Goal: Find specific page/section

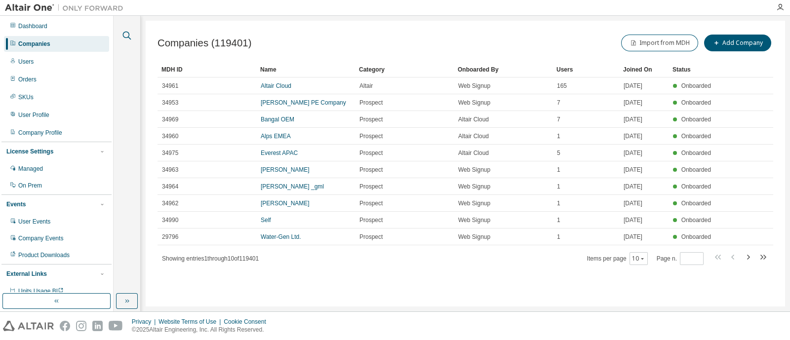
click at [123, 33] on icon "button" at bounding box center [127, 36] width 8 height 8
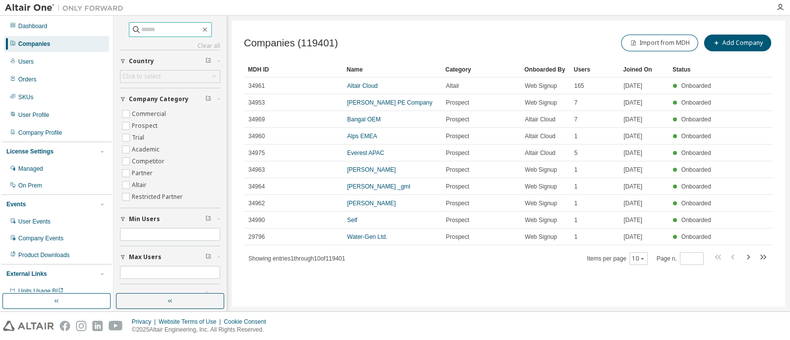
click at [169, 31] on input "text" at bounding box center [170, 30] width 59 height 10
type input "******"
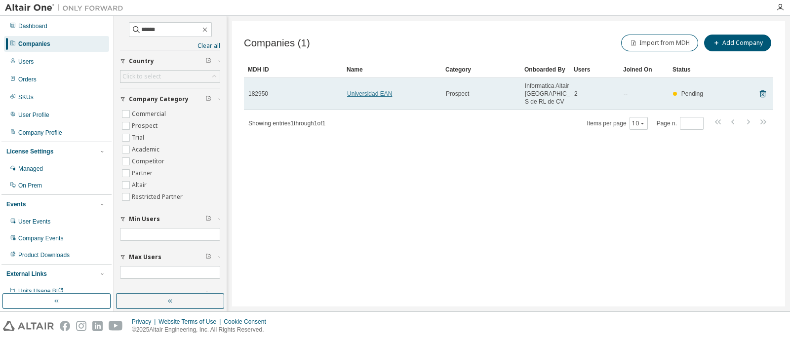
click at [370, 95] on link "Universidad EAN" at bounding box center [369, 93] width 45 height 7
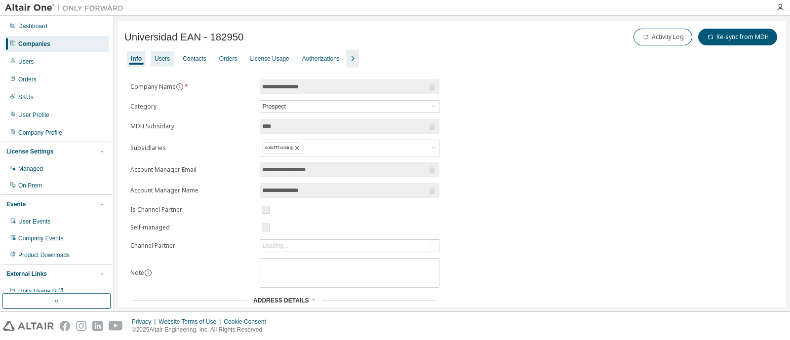
click at [160, 58] on div "Users" at bounding box center [162, 59] width 15 height 8
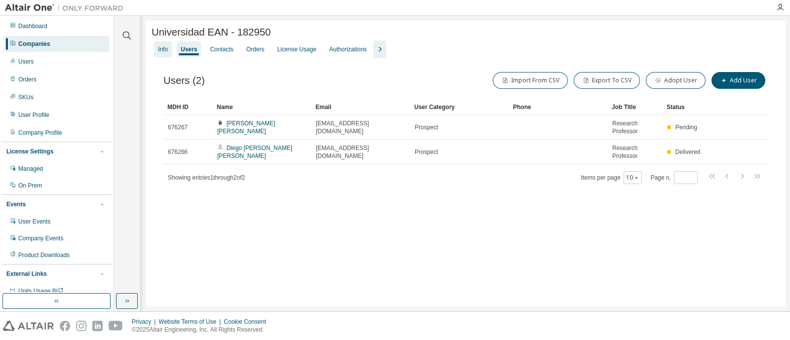
click at [165, 48] on div "Info" at bounding box center [163, 49] width 10 height 8
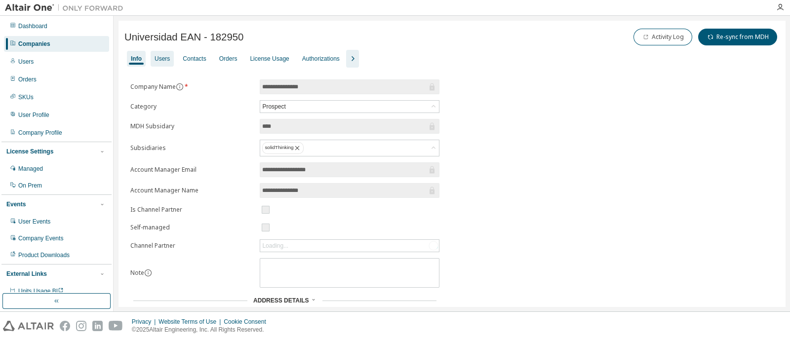
click at [167, 60] on div "Users" at bounding box center [162, 59] width 15 height 8
